Goal: Find specific page/section: Find specific page/section

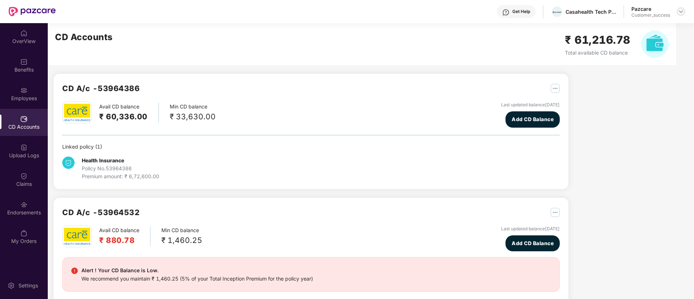
click at [680, 11] on img at bounding box center [681, 12] width 6 height 6
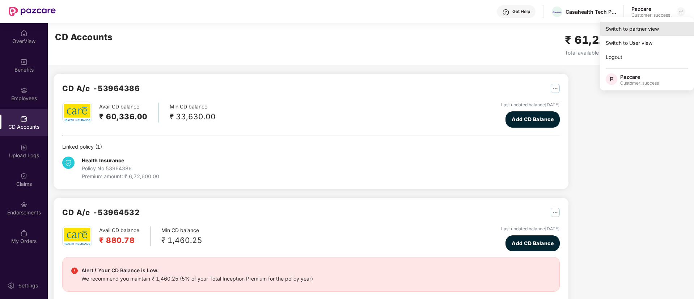
click at [630, 28] on div "Switch to partner view" at bounding box center [647, 29] width 94 height 14
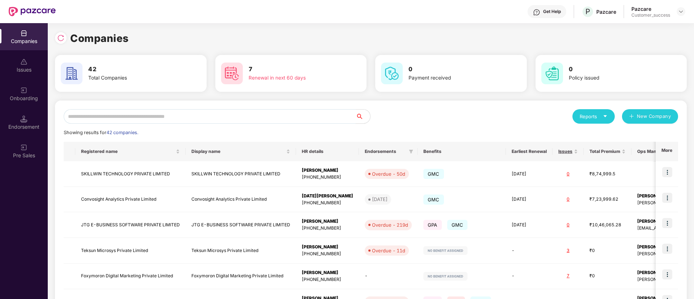
click at [221, 114] on input "text" at bounding box center [210, 116] width 292 height 14
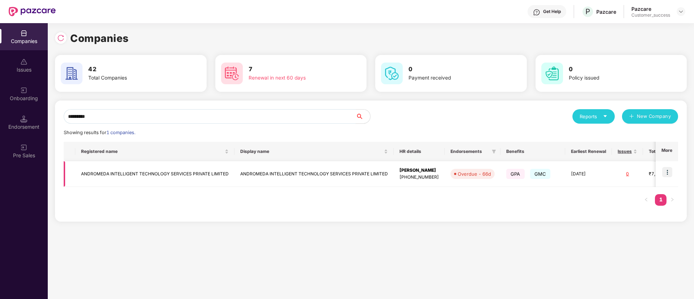
type input "*********"
click at [670, 172] on img at bounding box center [668, 172] width 10 height 10
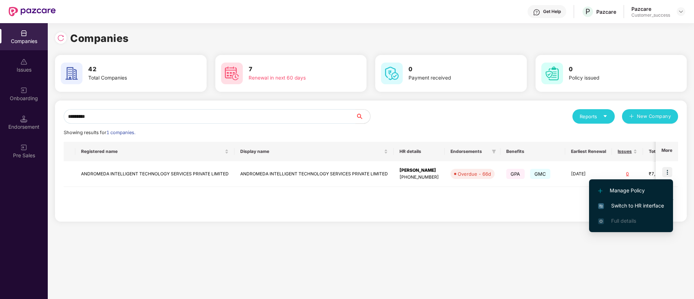
click at [625, 207] on span "Switch to HR interface" at bounding box center [631, 206] width 66 height 8
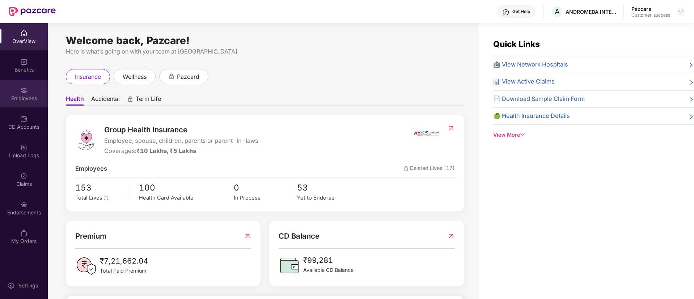
click at [37, 99] on div "Employees" at bounding box center [24, 98] width 48 height 7
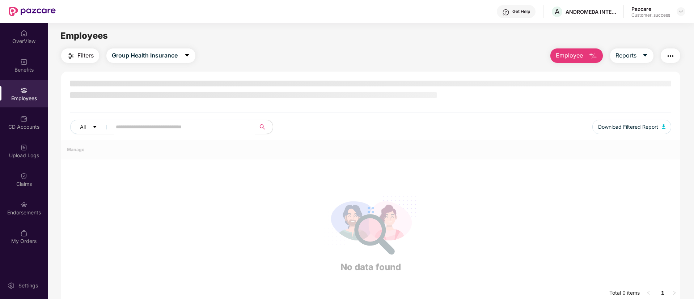
click at [170, 129] on input "text" at bounding box center [181, 127] width 130 height 11
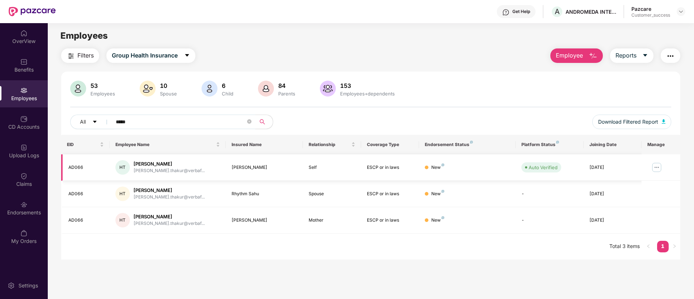
type input "*****"
click at [655, 167] on img at bounding box center [657, 168] width 12 height 12
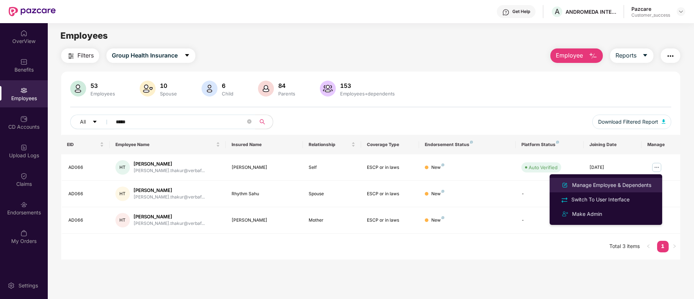
click at [614, 179] on li "Manage Employee & Dependents" at bounding box center [606, 185] width 113 height 14
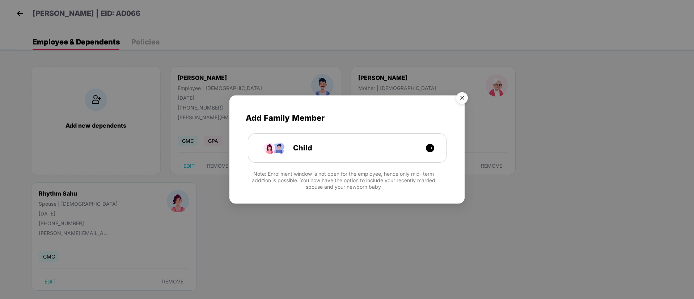
click at [461, 100] on img "Close" at bounding box center [462, 99] width 20 height 20
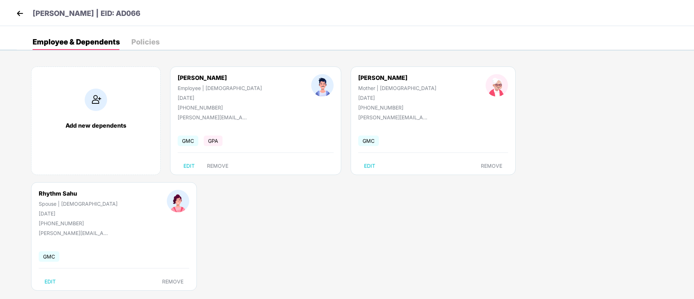
click at [18, 17] on img at bounding box center [19, 13] width 11 height 11
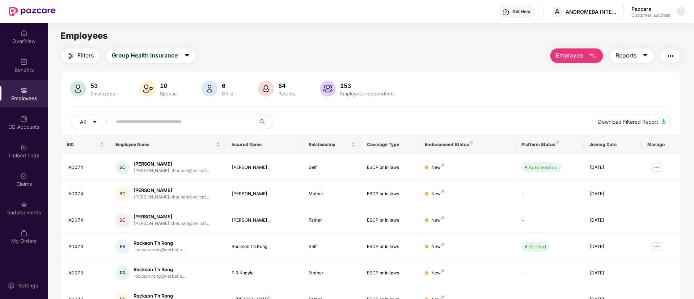
click at [681, 11] on img at bounding box center [681, 12] width 6 height 6
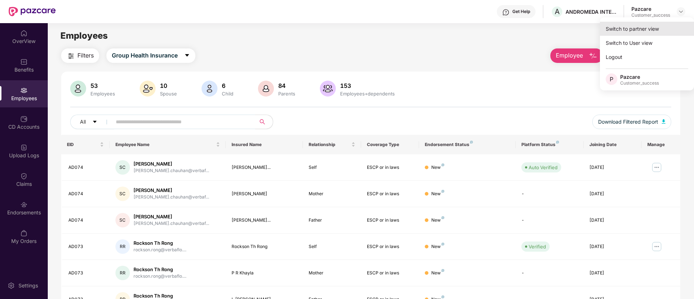
click at [660, 28] on div "Switch to partner view" at bounding box center [647, 29] width 94 height 14
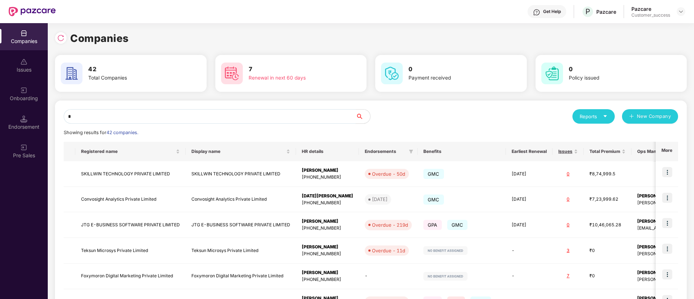
click at [197, 118] on input "*" at bounding box center [210, 116] width 292 height 14
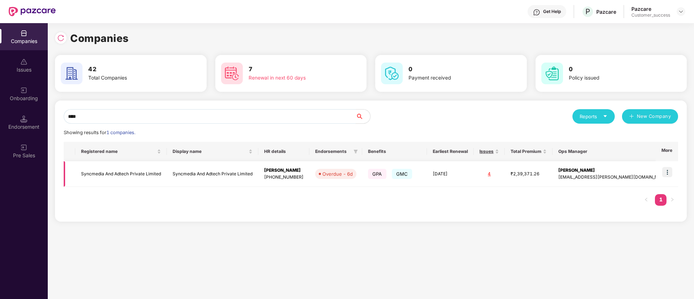
type input "****"
click at [668, 168] on img at bounding box center [668, 172] width 10 height 10
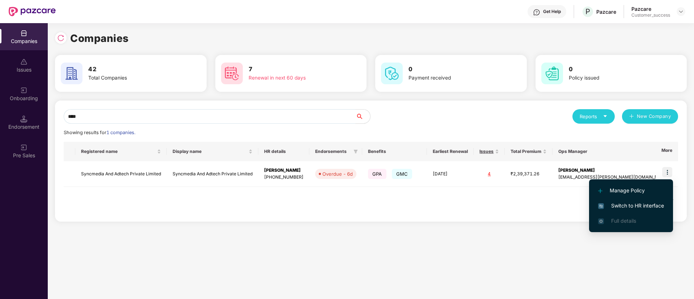
click at [647, 206] on span "Switch to HR interface" at bounding box center [631, 206] width 66 height 8
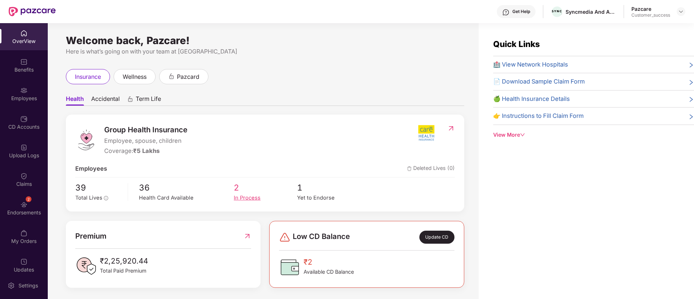
click at [244, 193] on span "2" at bounding box center [265, 187] width 63 height 13
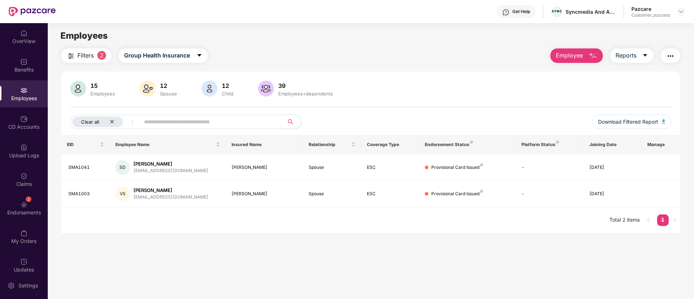
click at [111, 121] on icon "close" at bounding box center [112, 121] width 5 height 5
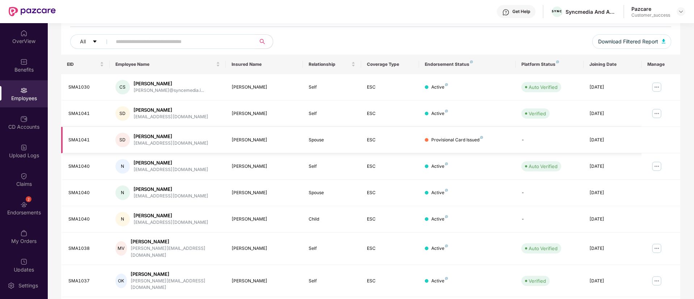
scroll to position [146, 0]
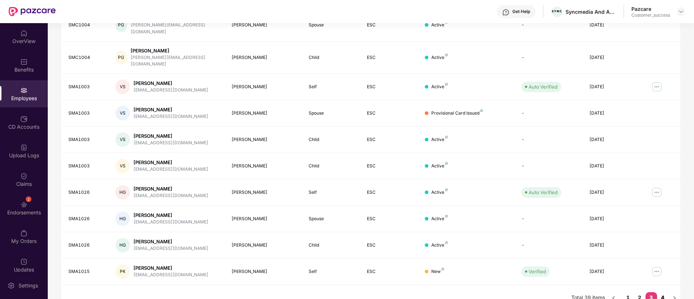
click at [660, 293] on link "4" at bounding box center [663, 298] width 12 height 11
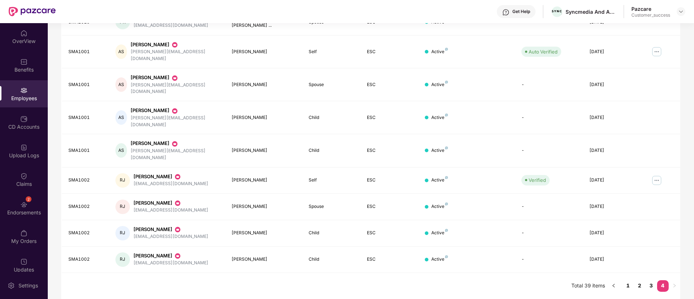
scroll to position [119, 0]
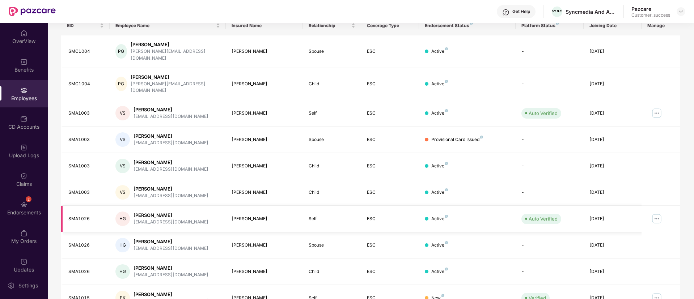
scroll to position [146, 0]
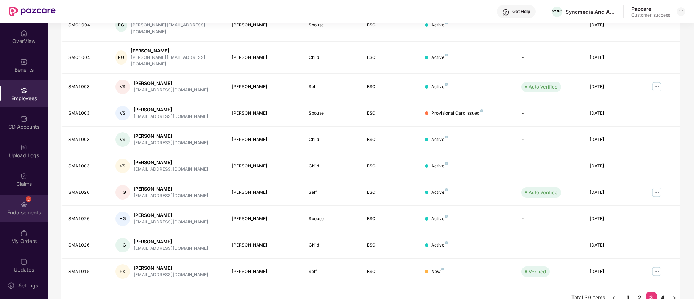
click at [20, 207] on img at bounding box center [23, 204] width 7 height 7
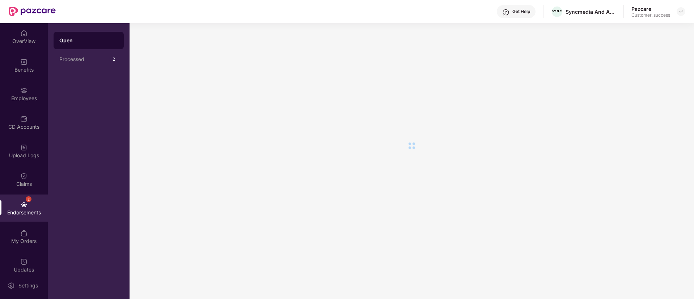
scroll to position [0, 0]
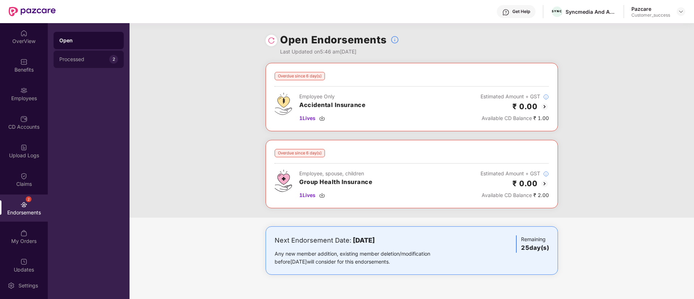
click at [101, 63] on div "Processed 2" at bounding box center [89, 59] width 70 height 17
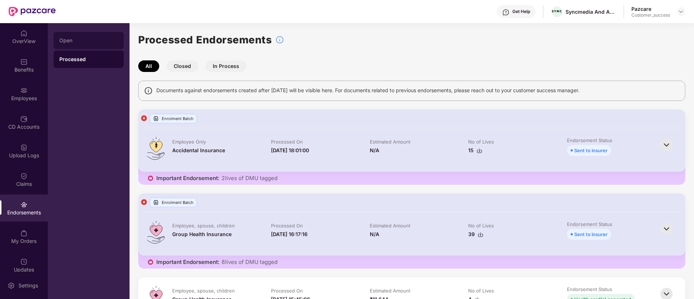
click at [87, 33] on div "Open" at bounding box center [89, 40] width 70 height 17
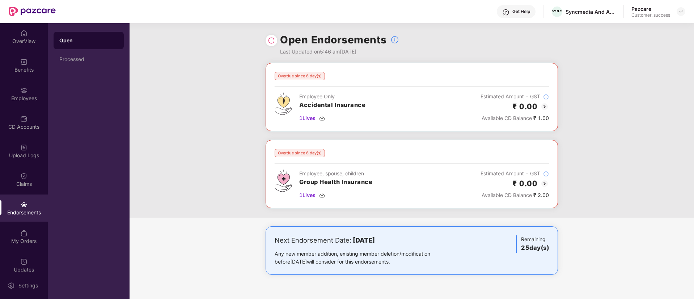
click at [545, 183] on img at bounding box center [545, 184] width 9 height 9
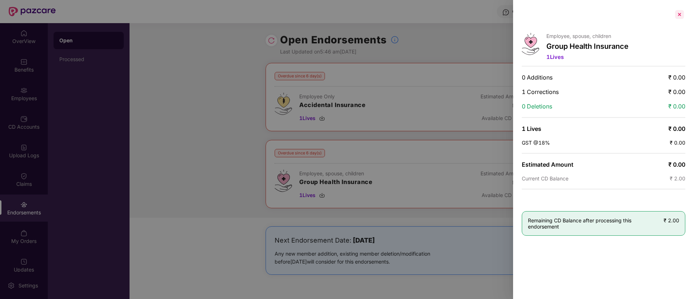
click at [682, 13] on div at bounding box center [680, 15] width 12 height 12
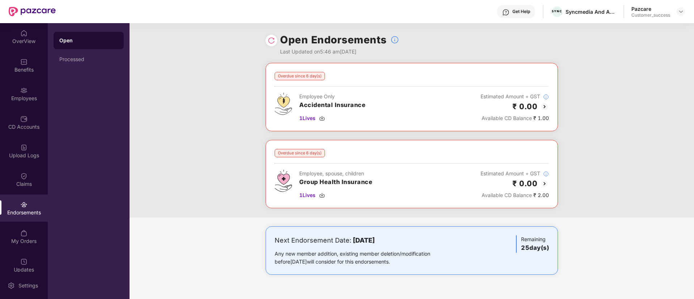
click at [546, 107] on img at bounding box center [545, 106] width 9 height 9
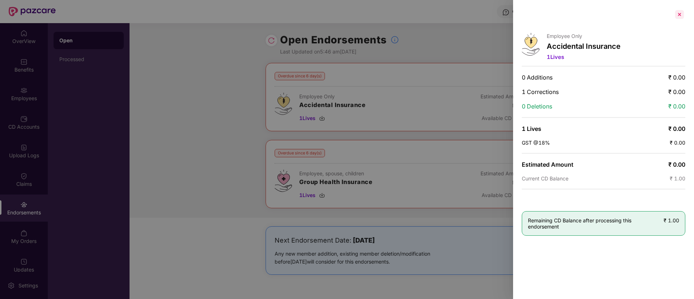
click at [681, 17] on div at bounding box center [680, 15] width 12 height 12
